Goal: Communication & Community: Participate in discussion

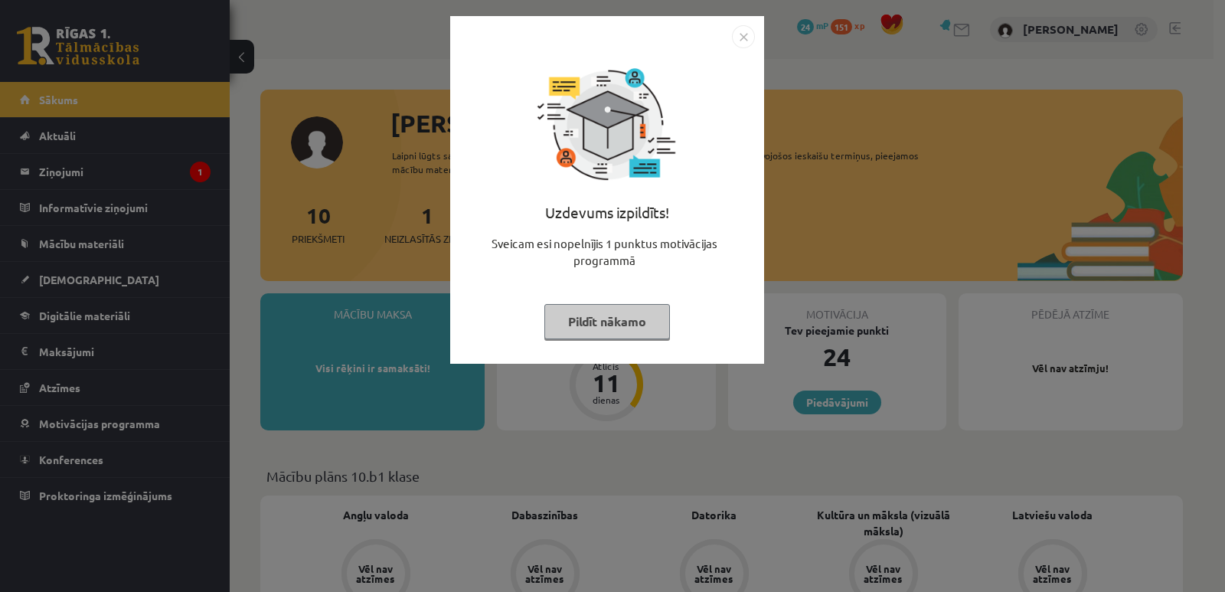
click at [747, 42] on img "Close" at bounding box center [743, 36] width 23 height 23
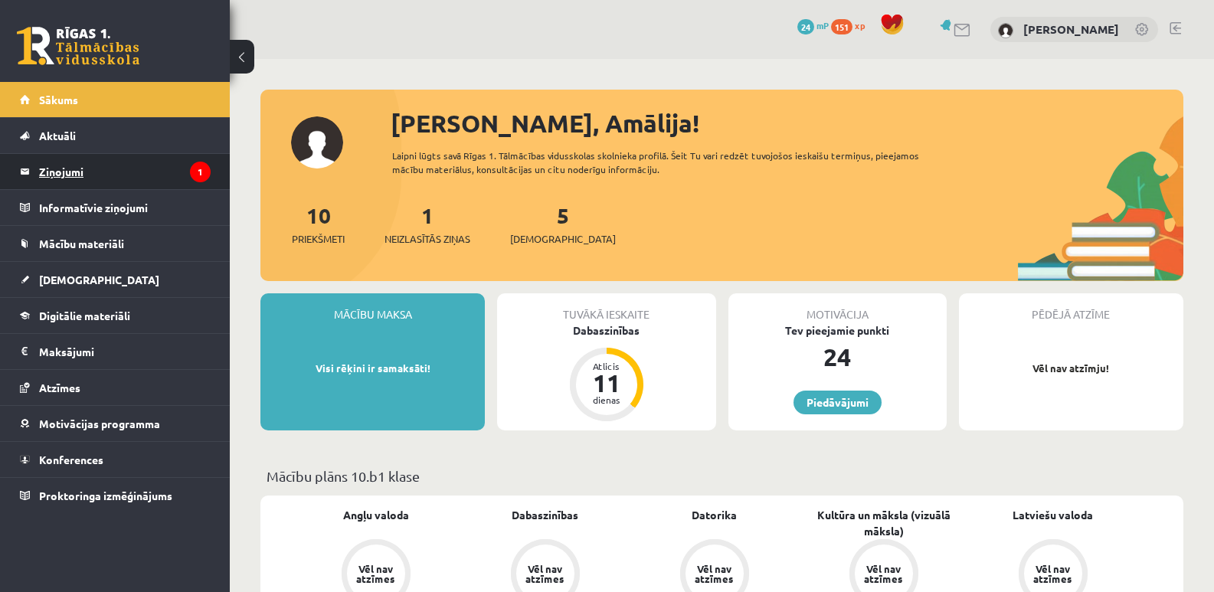
click at [171, 165] on legend "Ziņojumi 1" at bounding box center [125, 171] width 172 height 35
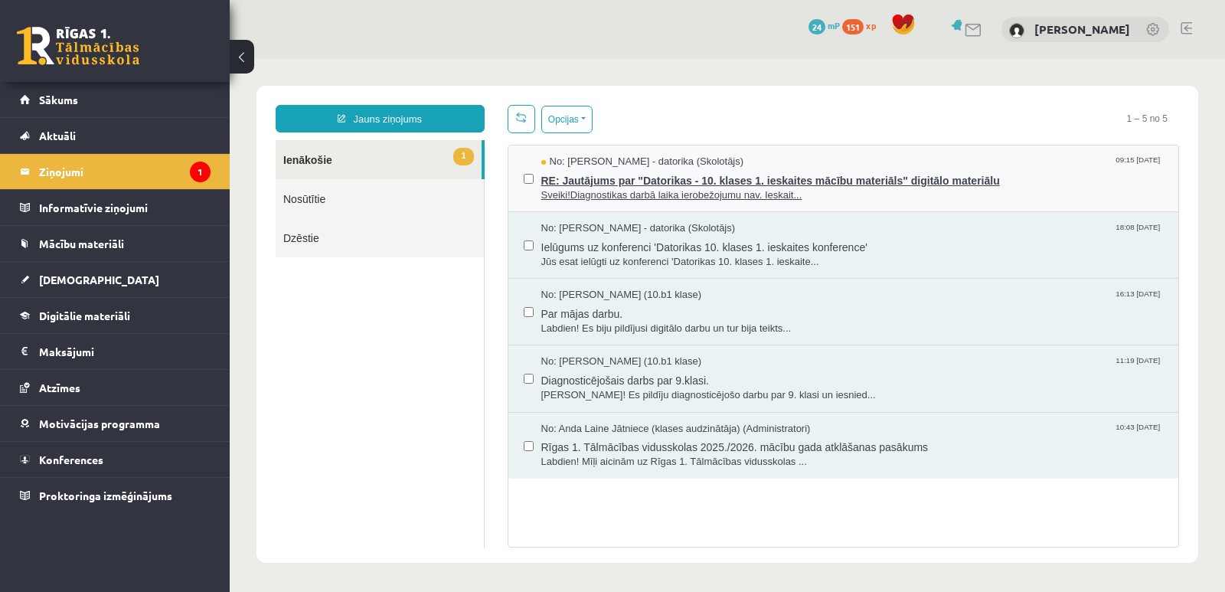
click at [560, 177] on span "RE: Jautājums par "Datorikas - 10. klases 1. ieskaites mācību materiāls" digitā…" at bounding box center [852, 178] width 623 height 19
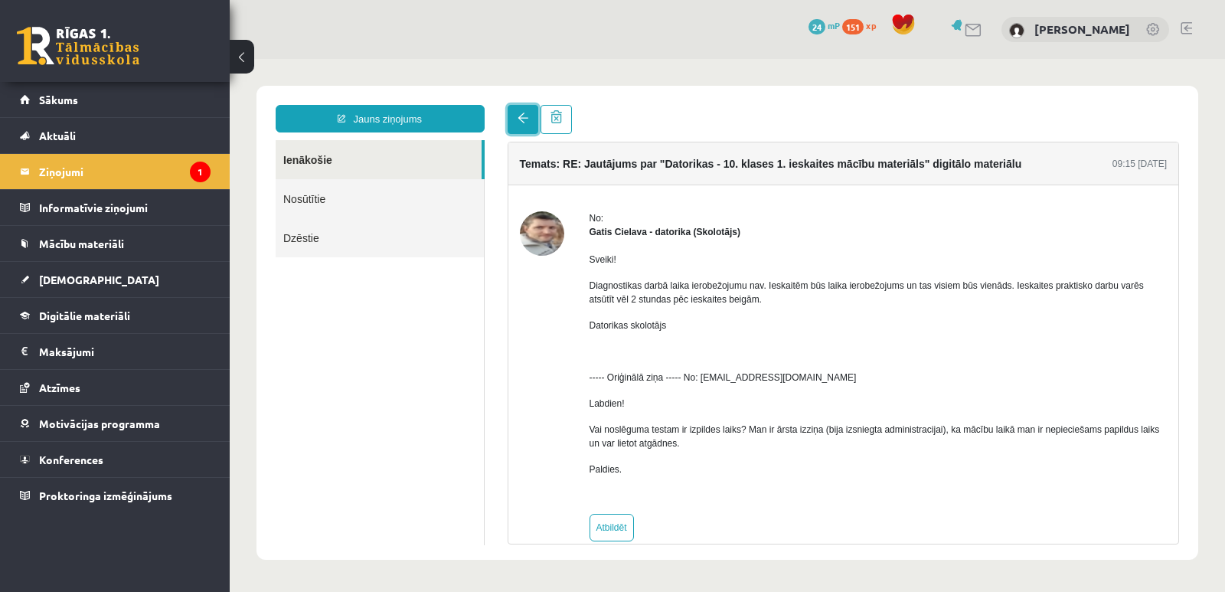
click at [519, 123] on span at bounding box center [523, 118] width 11 height 11
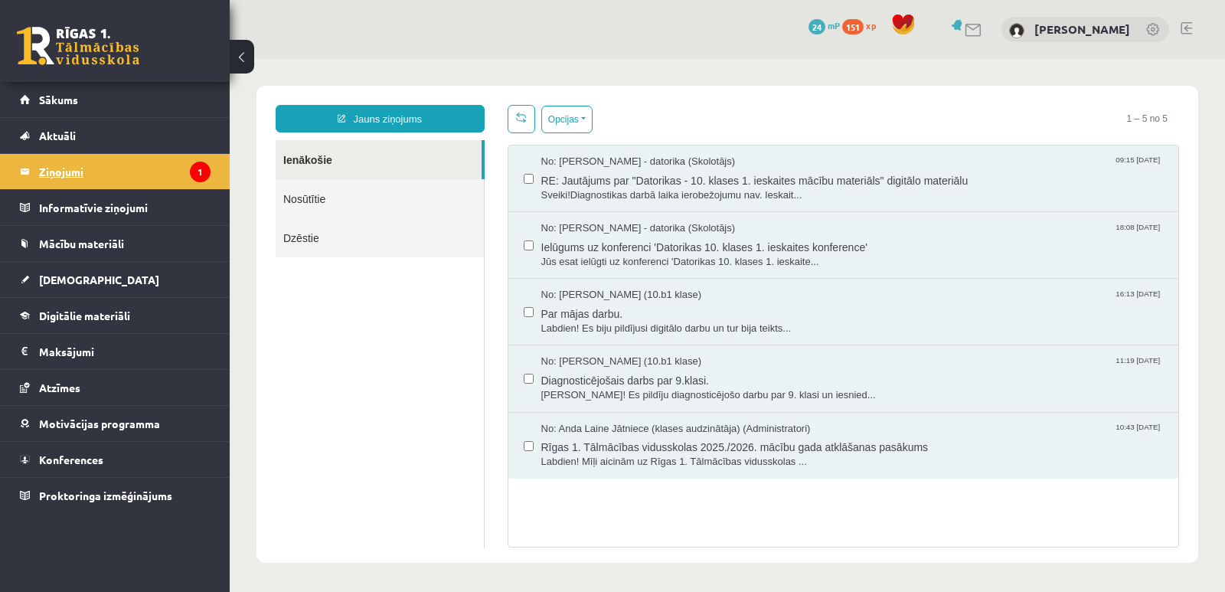
click at [196, 163] on icon "1" at bounding box center [200, 172] width 21 height 21
click at [70, 453] on link "Konferences" at bounding box center [115, 459] width 191 height 35
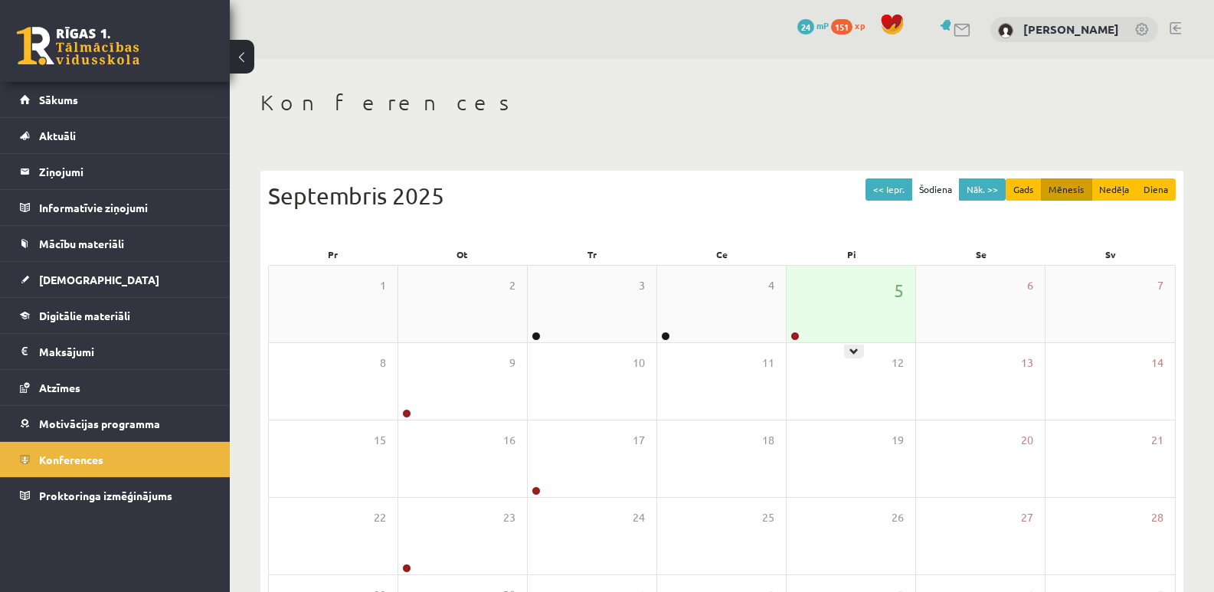
click at [835, 318] on div "5" at bounding box center [850, 304] width 129 height 77
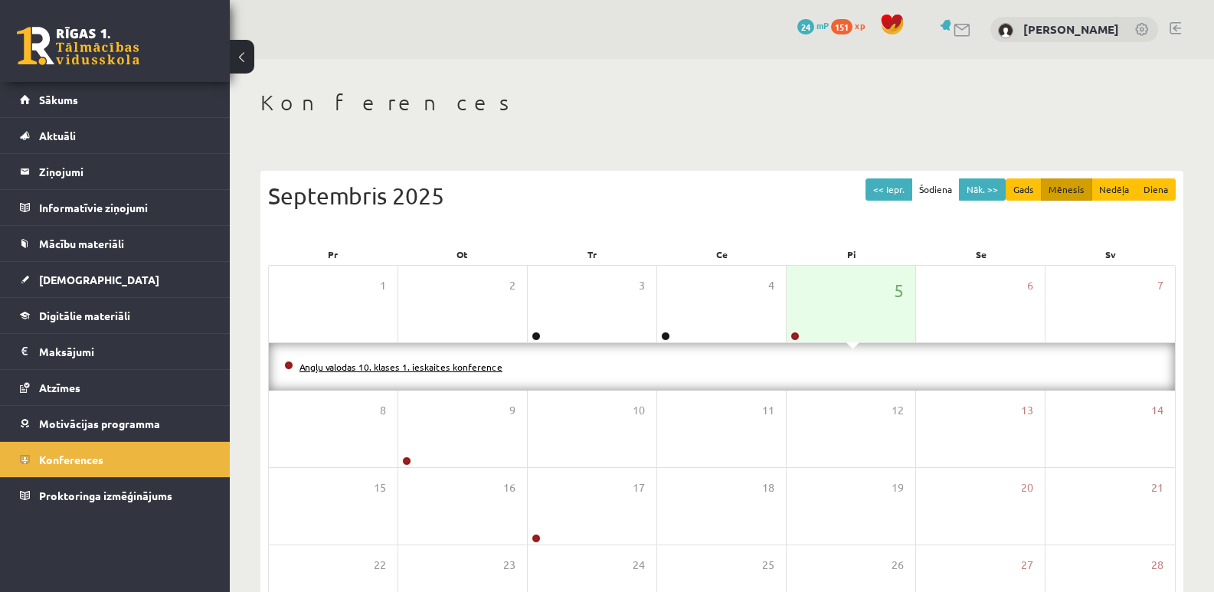
click at [375, 363] on link "Angļu valodas 10. klases 1. ieskaites konference" at bounding box center [400, 367] width 203 height 12
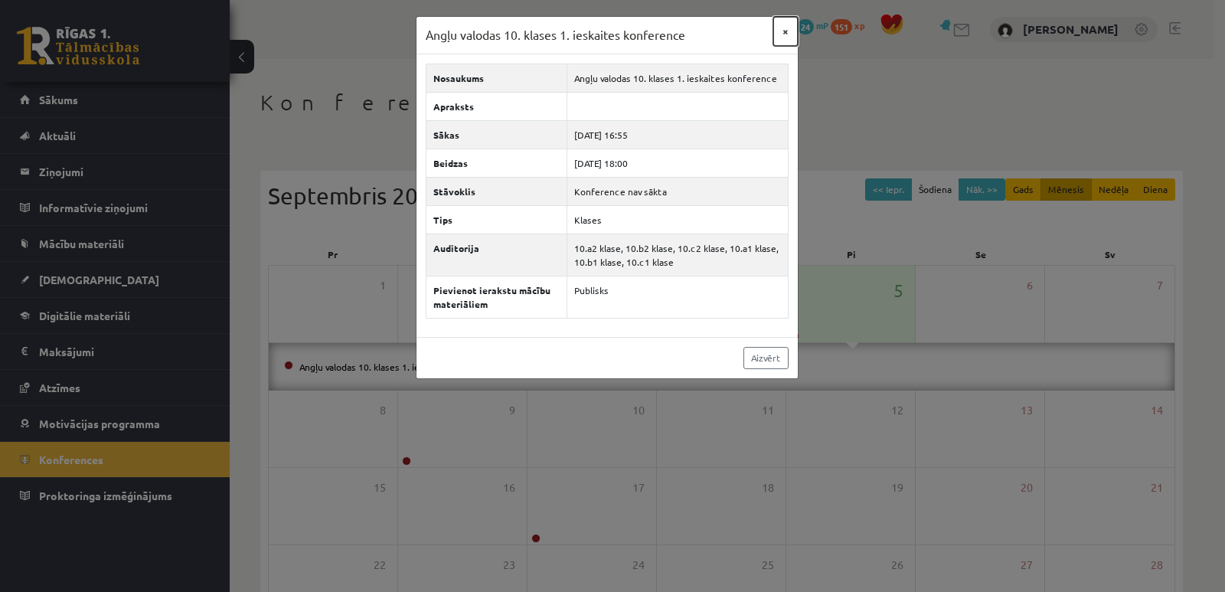
click at [783, 37] on button "×" at bounding box center [785, 31] width 25 height 29
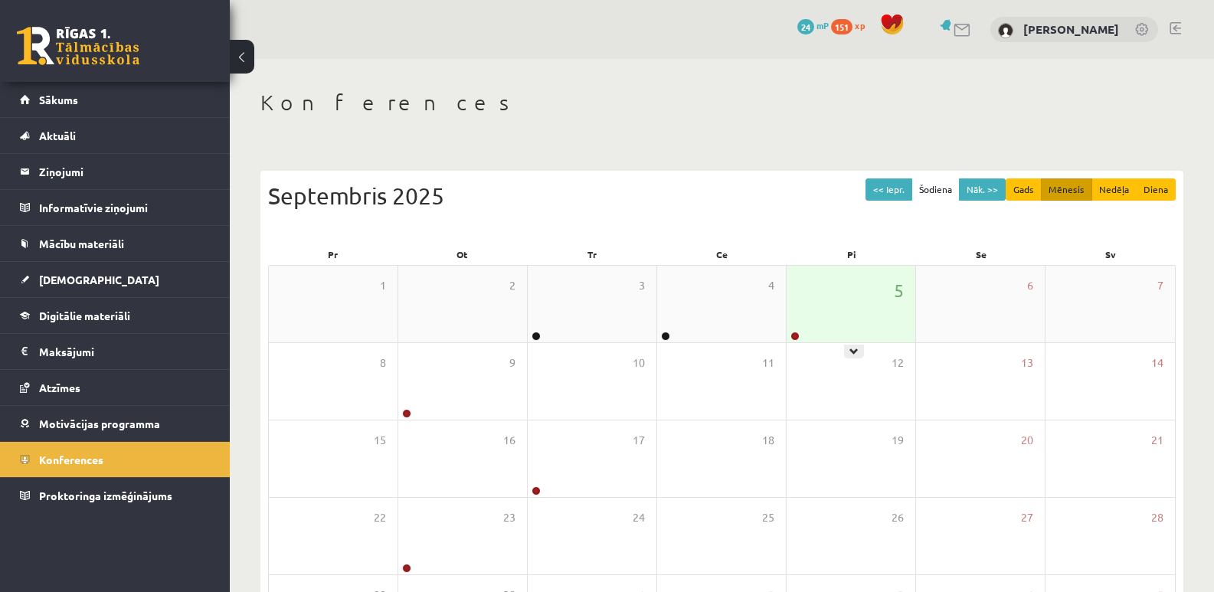
click at [823, 321] on div "5" at bounding box center [850, 304] width 129 height 77
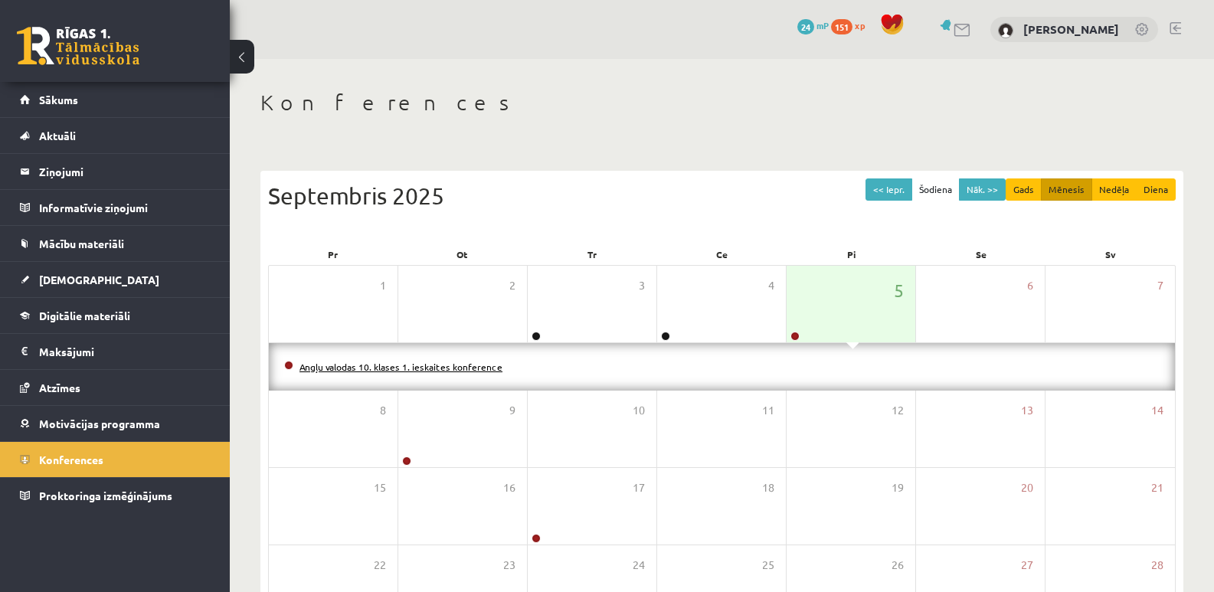
click at [407, 367] on link "Angļu valodas 10. klases 1. ieskaites konference" at bounding box center [400, 367] width 203 height 12
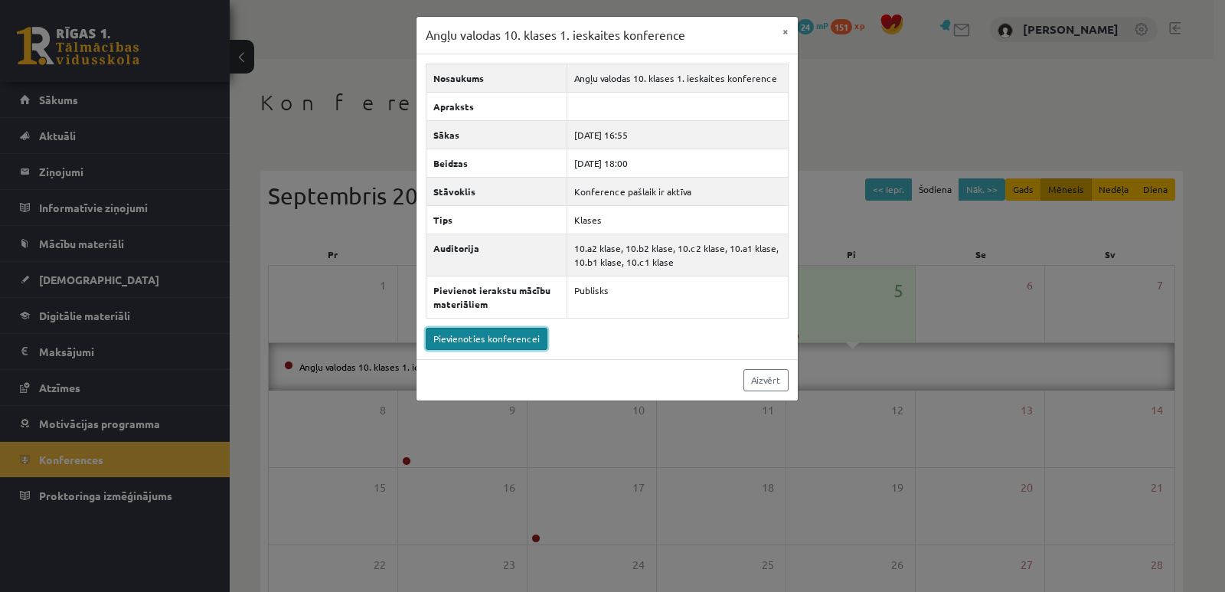
click at [520, 335] on link "Pievienoties konferencei" at bounding box center [487, 339] width 122 height 22
